Goal: Task Accomplishment & Management: Use online tool/utility

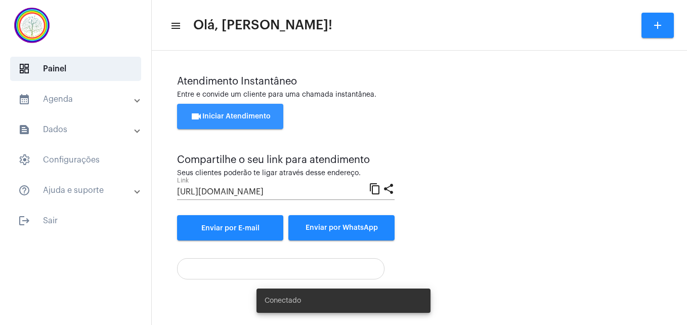
click at [226, 113] on span "videocam Iniciar Atendimento" at bounding box center [230, 116] width 80 height 7
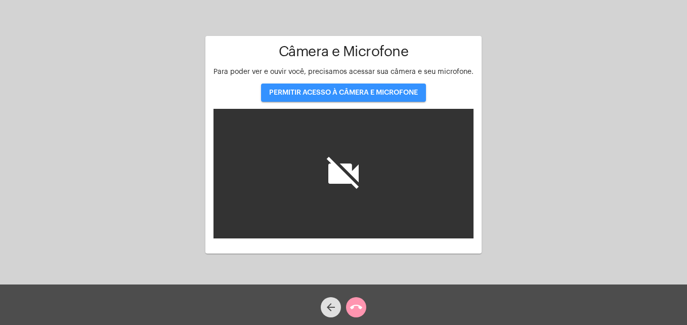
click at [311, 92] on span "PERMITIR ACESSO À CÂMERA E MICROFONE" at bounding box center [343, 92] width 149 height 7
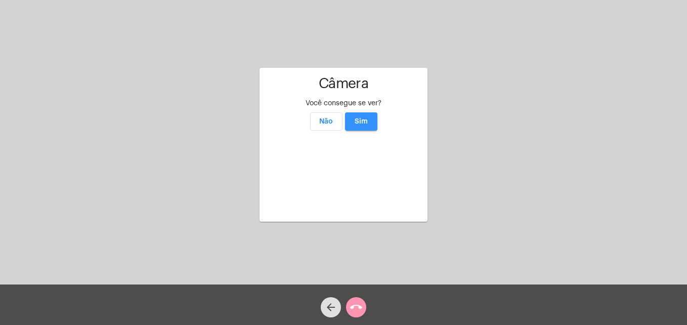
click at [363, 118] on span "Sim" at bounding box center [361, 121] width 13 height 7
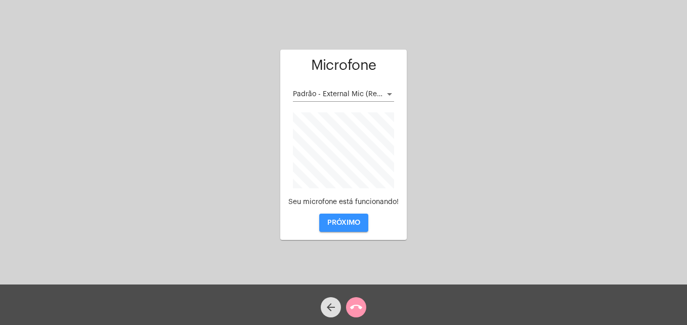
click at [352, 225] on span "PRÓXIMO" at bounding box center [343, 222] width 33 height 7
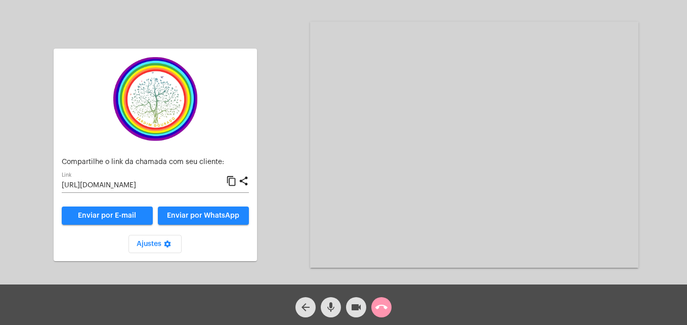
click at [232, 184] on mat-icon "content_copy" at bounding box center [231, 181] width 11 height 12
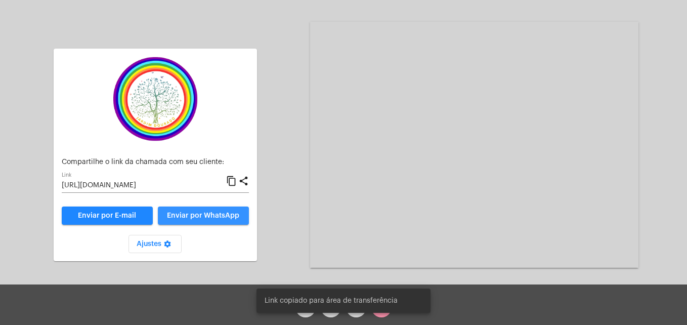
click at [227, 220] on button "Enviar por WhatsApp" at bounding box center [203, 215] width 91 height 18
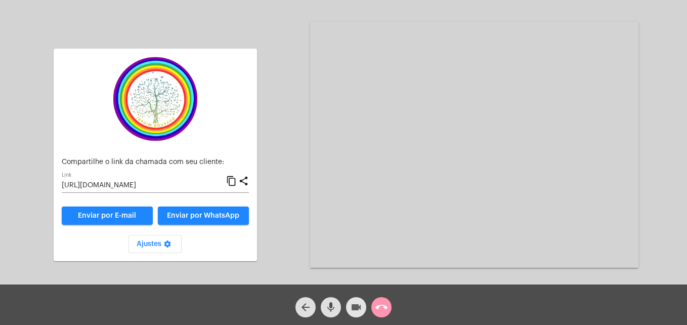
click at [354, 311] on mat-icon "videocam" at bounding box center [356, 307] width 12 height 12
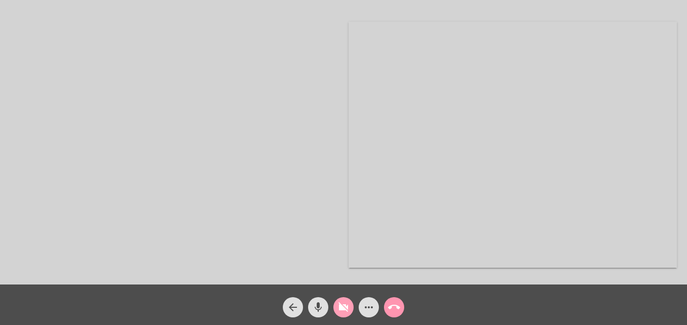
click at [347, 309] on mat-icon "videocam_off" at bounding box center [344, 307] width 12 height 12
click at [582, 85] on video at bounding box center [626, 48] width 117 height 88
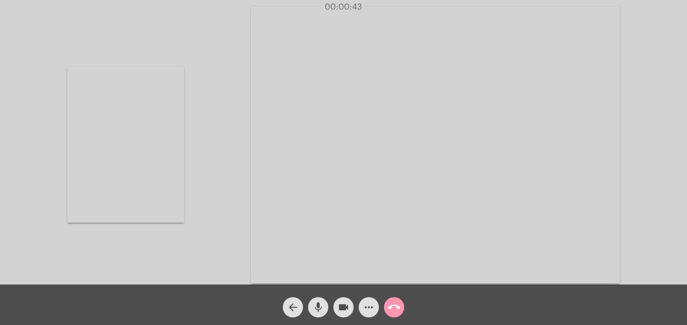
click at [295, 268] on video at bounding box center [435, 145] width 369 height 277
